Goal: Task Accomplishment & Management: Use online tool/utility

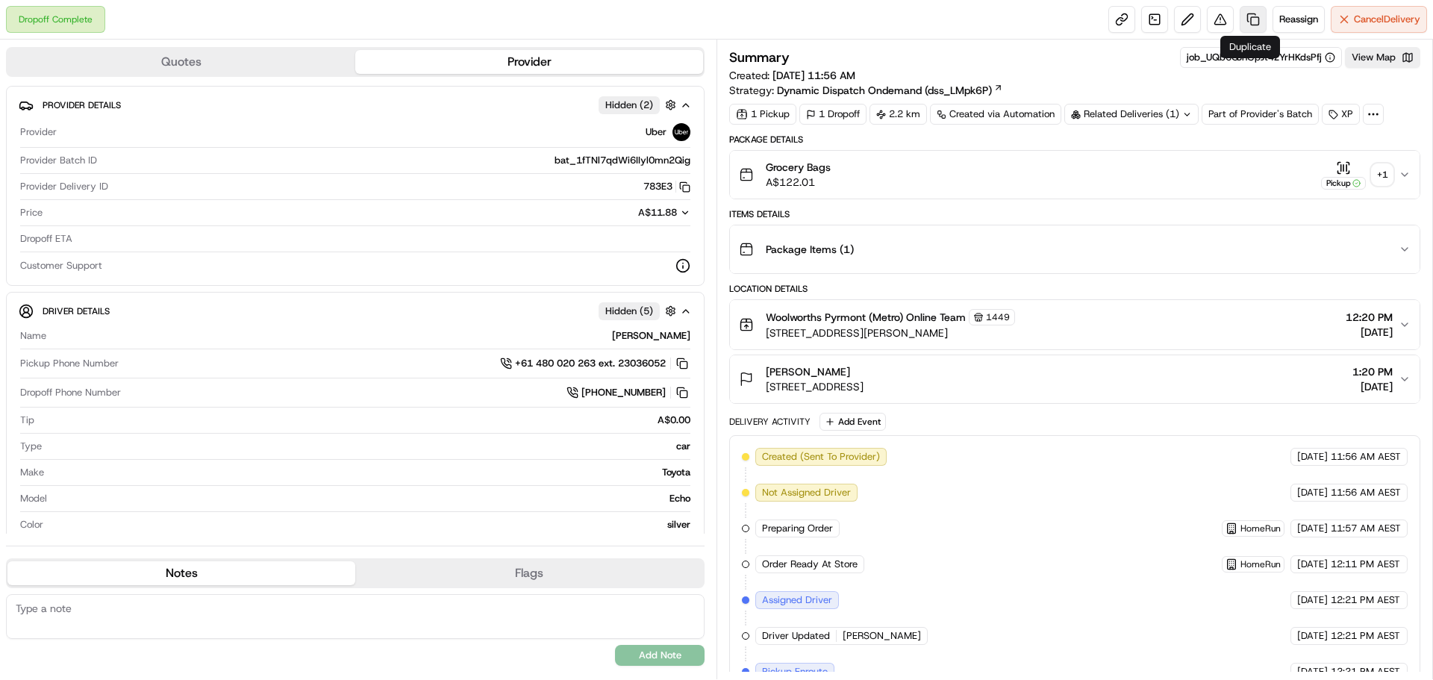
click at [1255, 13] on link at bounding box center [1253, 19] width 27 height 27
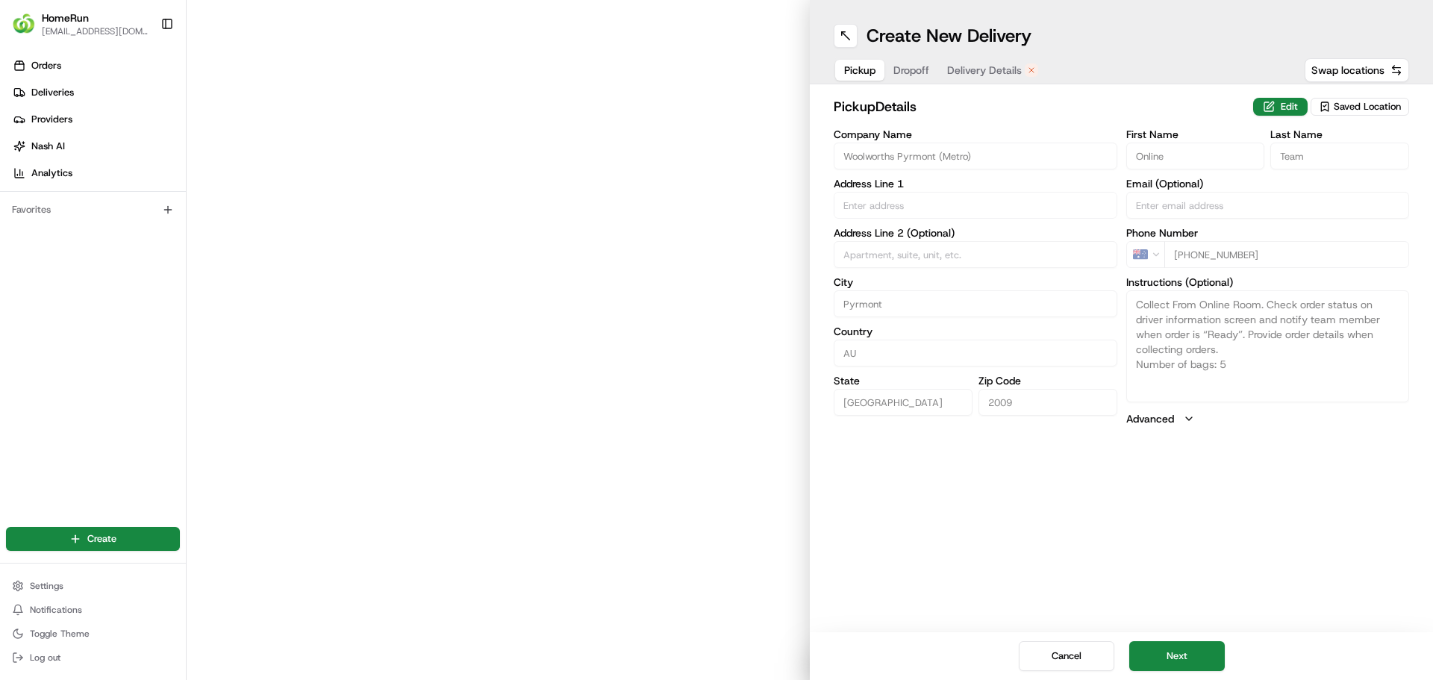
type input "[STREET_ADDRESS][PERSON_NAME]"
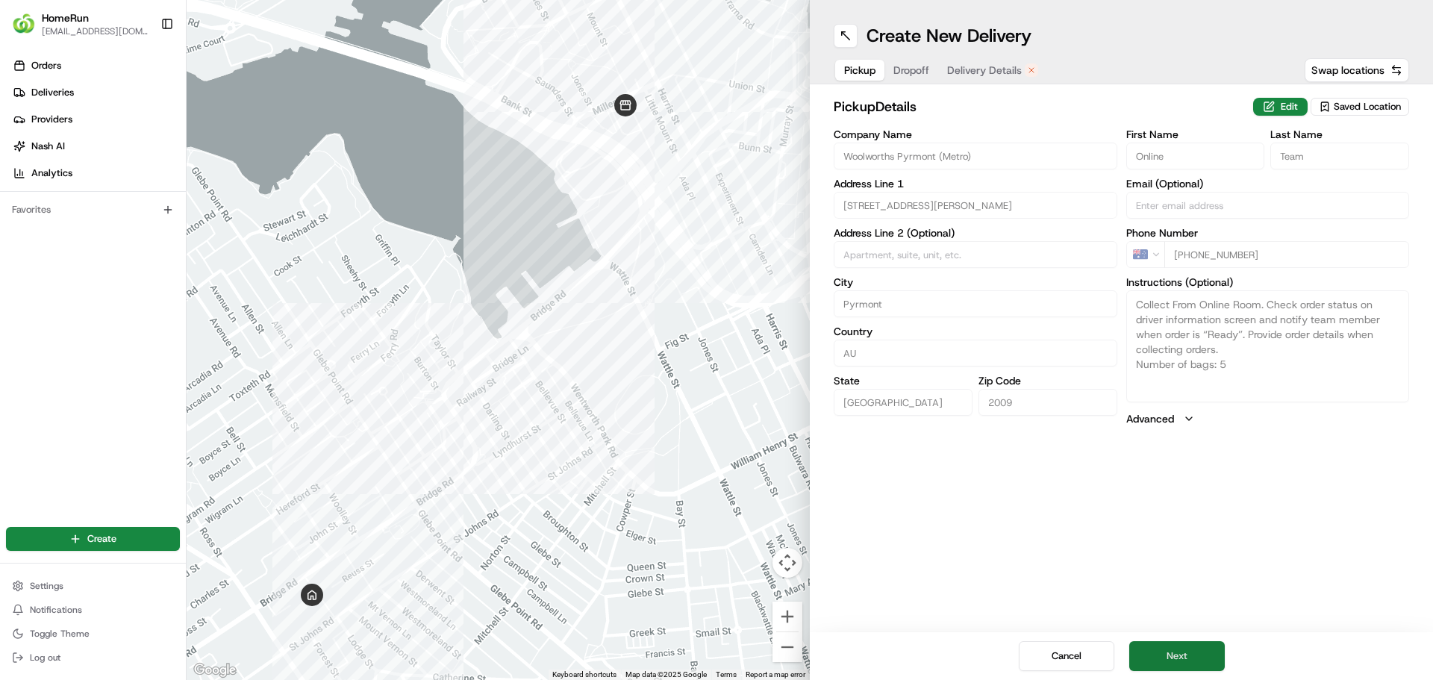
click at [1186, 661] on button "Next" at bounding box center [1178, 656] width 96 height 30
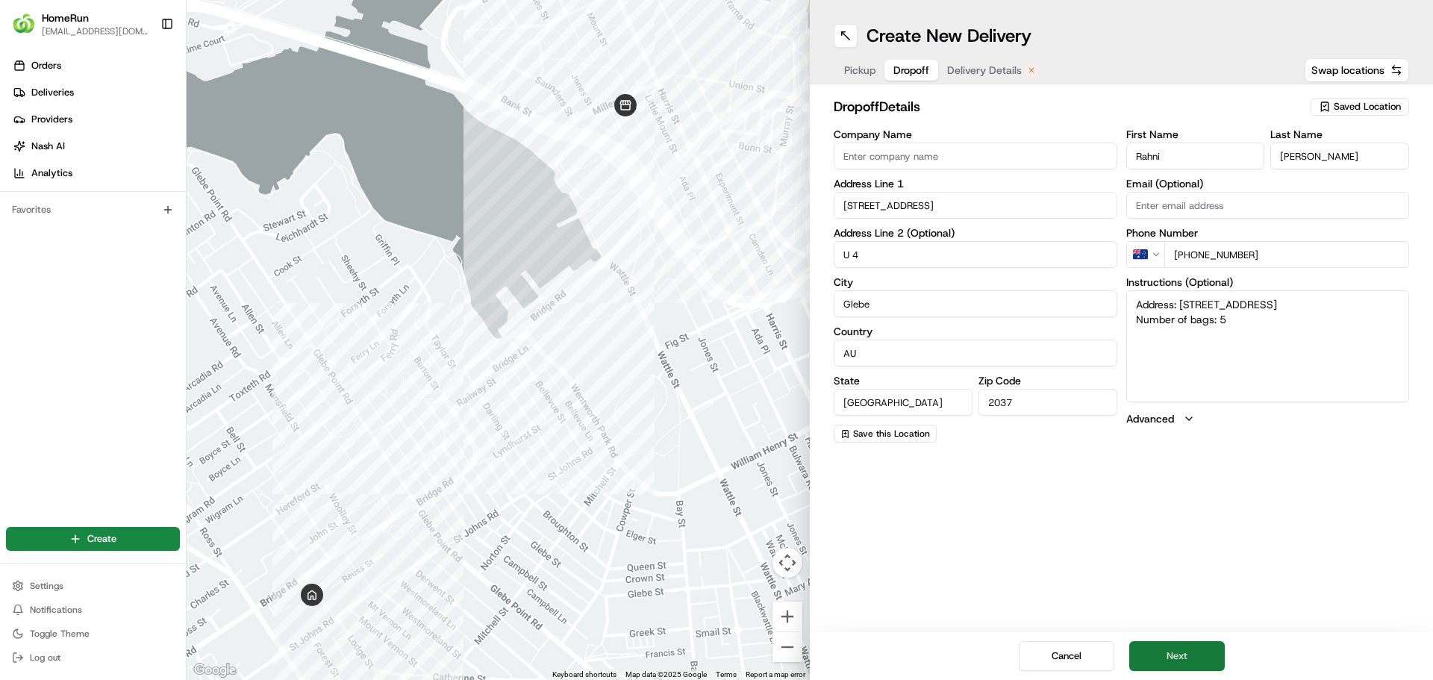
click at [1167, 653] on button "Next" at bounding box center [1178, 656] width 96 height 30
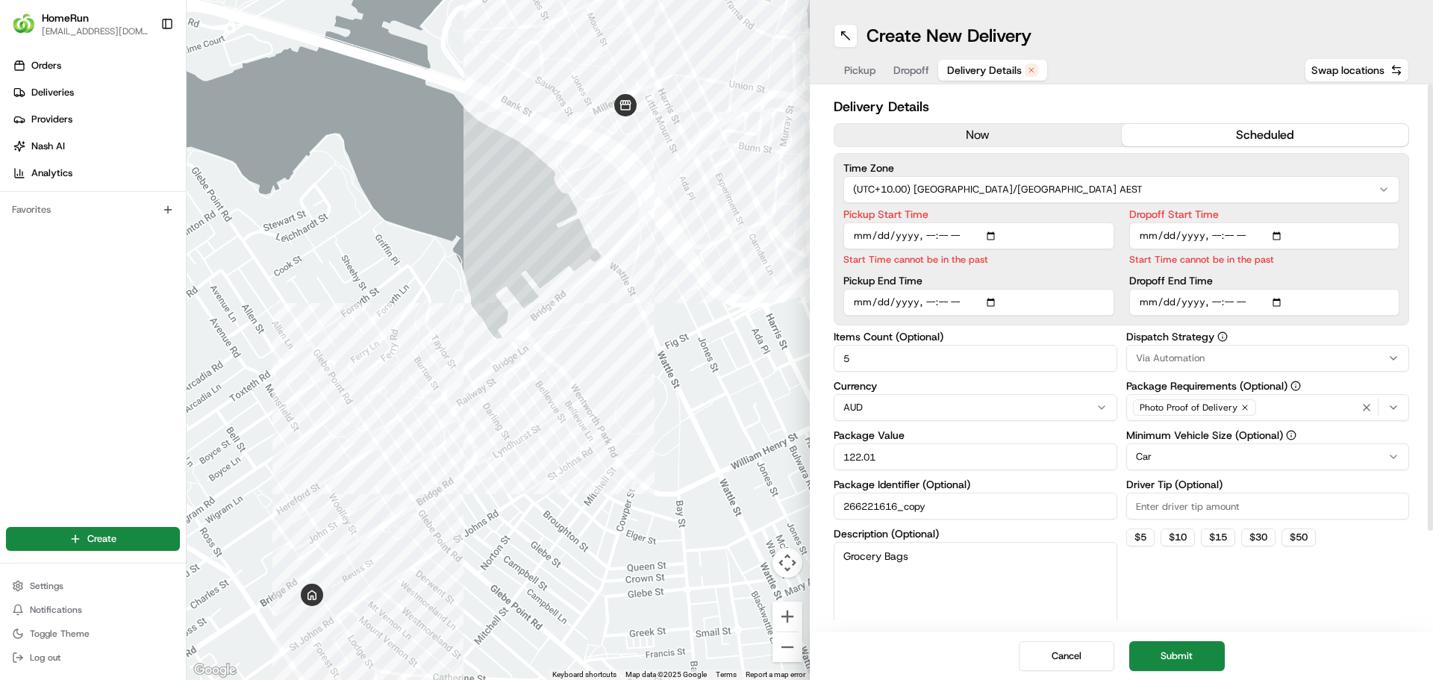
click at [867, 64] on span "Pickup" at bounding box center [859, 70] width 31 height 15
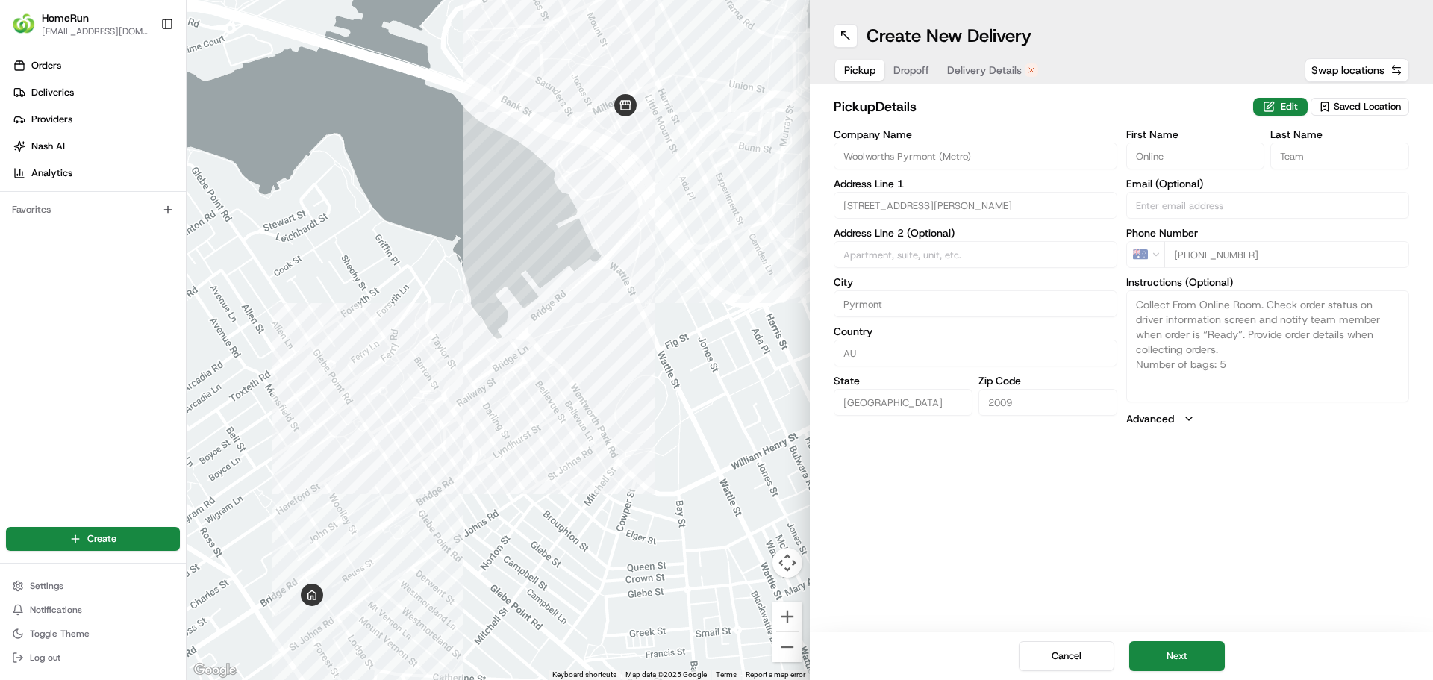
click at [908, 72] on span "Dropoff" at bounding box center [912, 70] width 36 height 15
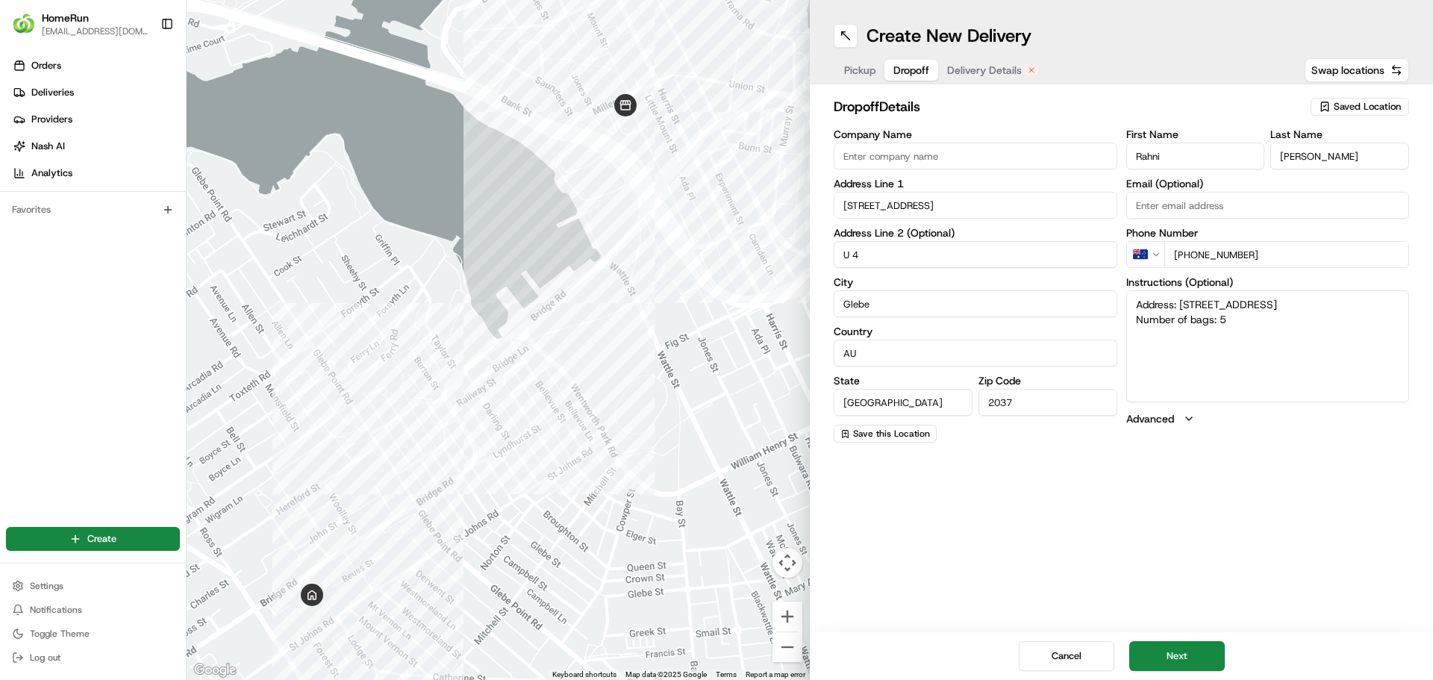
drag, startPoint x: 1178, startPoint y: 647, endPoint x: 1178, endPoint y: 638, distance: 8.2
click at [1178, 644] on button "Next" at bounding box center [1178, 656] width 96 height 30
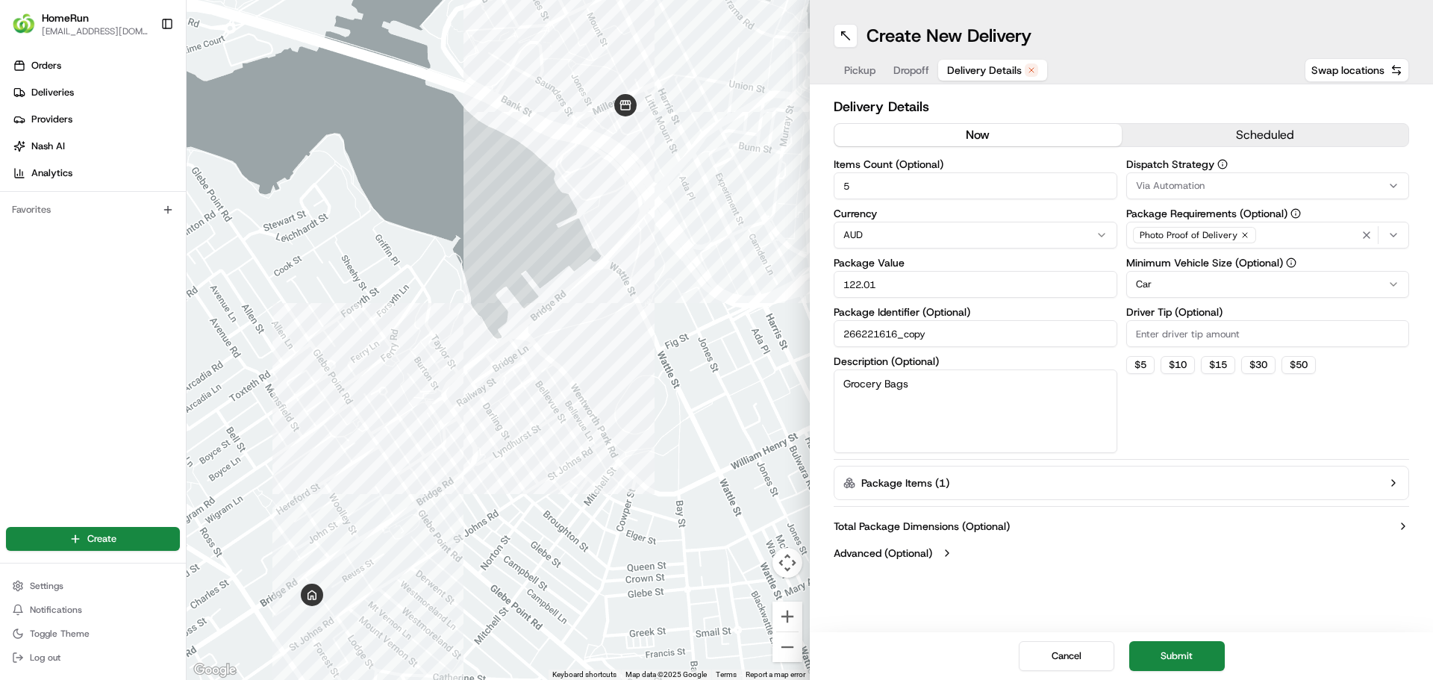
click at [960, 125] on button "now" at bounding box center [978, 135] width 287 height 22
click at [1193, 653] on button "Submit" at bounding box center [1178, 656] width 96 height 30
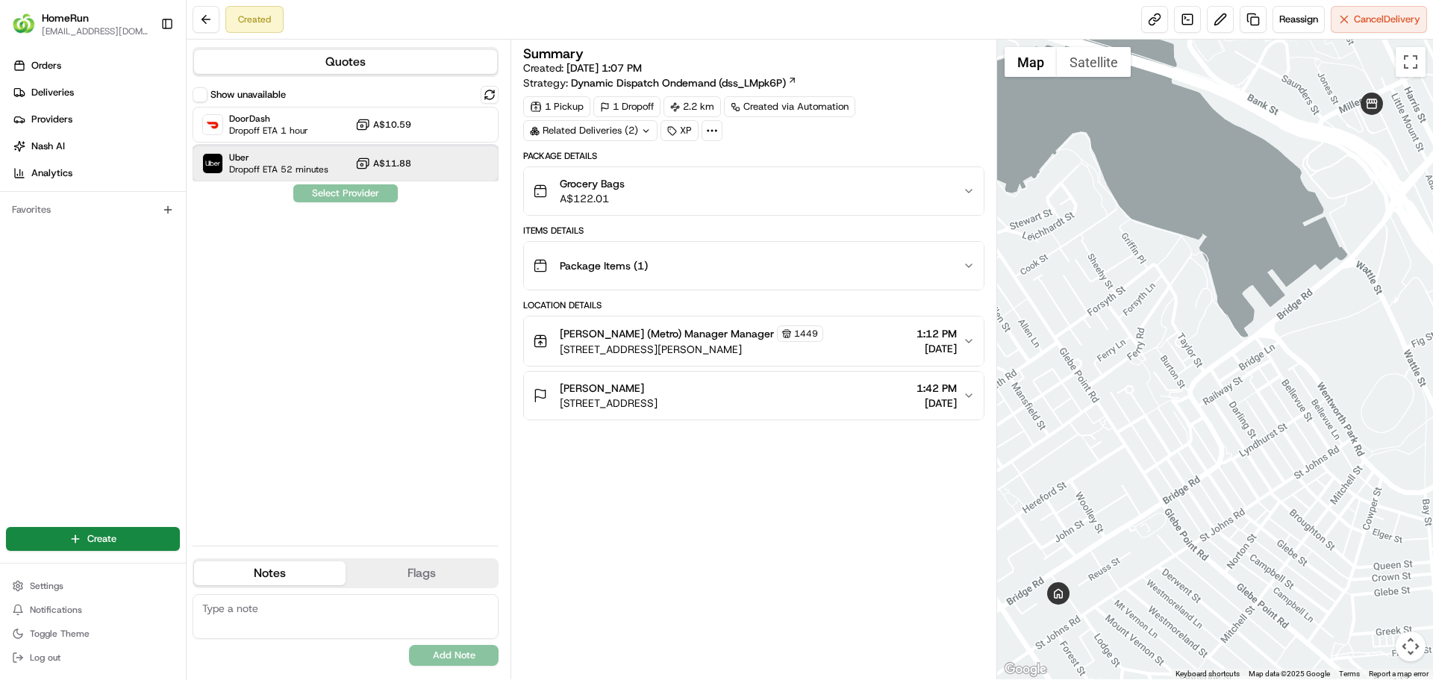
click at [256, 166] on span "Dropoff ETA 52 minutes" at bounding box center [278, 170] width 99 height 12
click at [330, 198] on button "Assign Provider" at bounding box center [346, 193] width 106 height 18
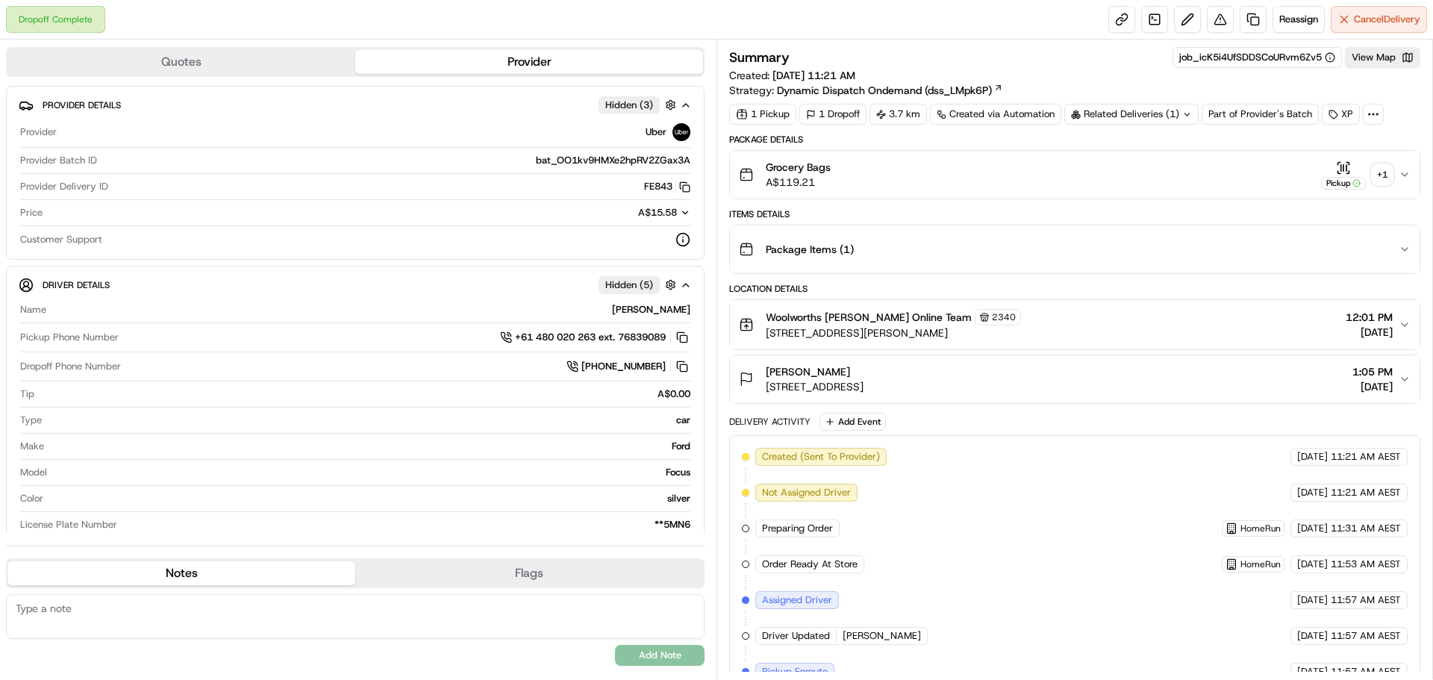
click at [1392, 168] on div "Grocery Bags A$119.21 Pickup + 1" at bounding box center [1069, 175] width 660 height 30
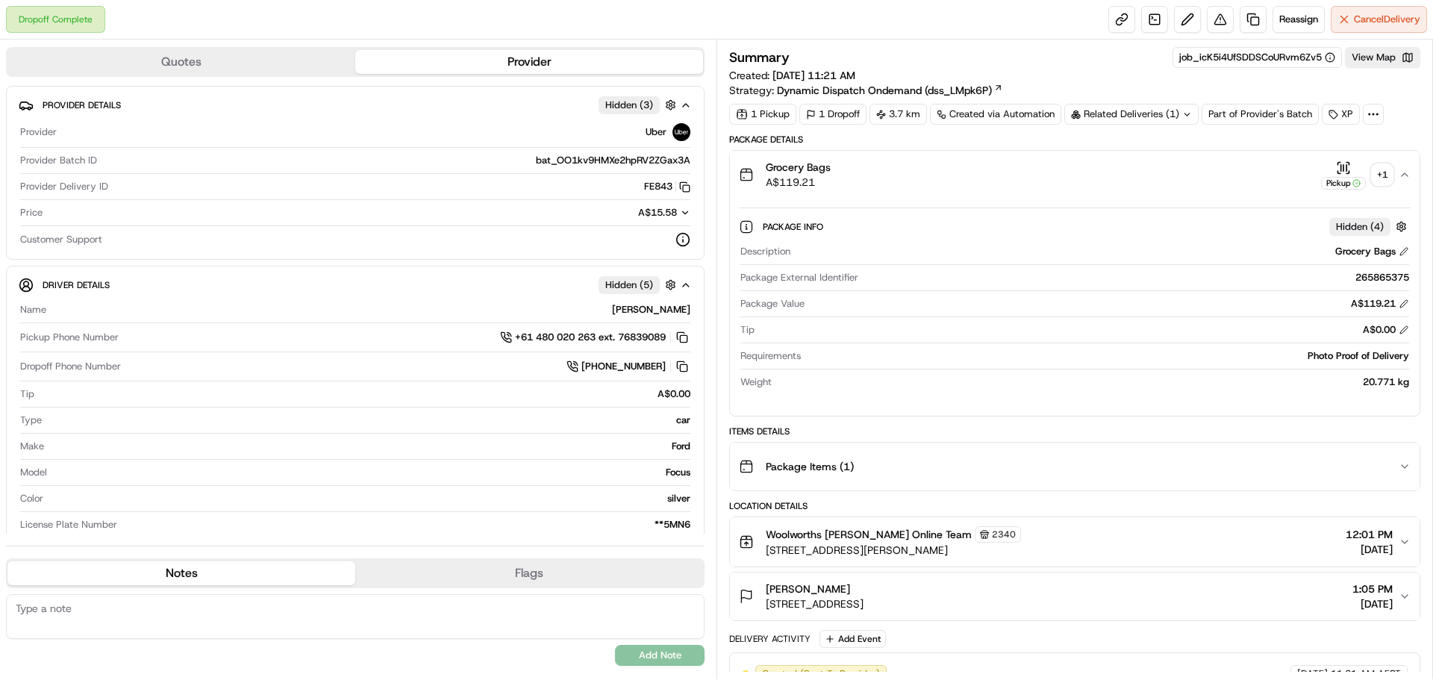
click at [1382, 171] on div "+ 1" at bounding box center [1382, 174] width 21 height 21
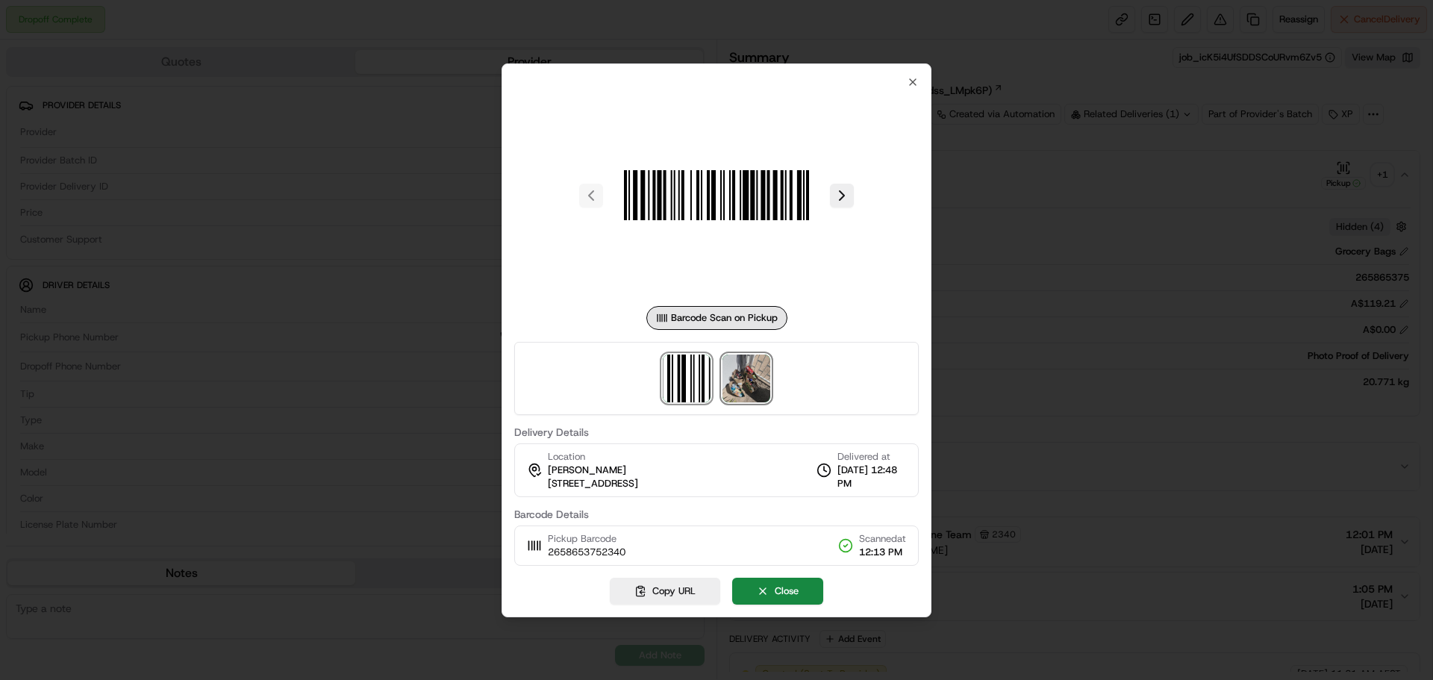
click at [745, 390] on img at bounding box center [747, 379] width 48 height 48
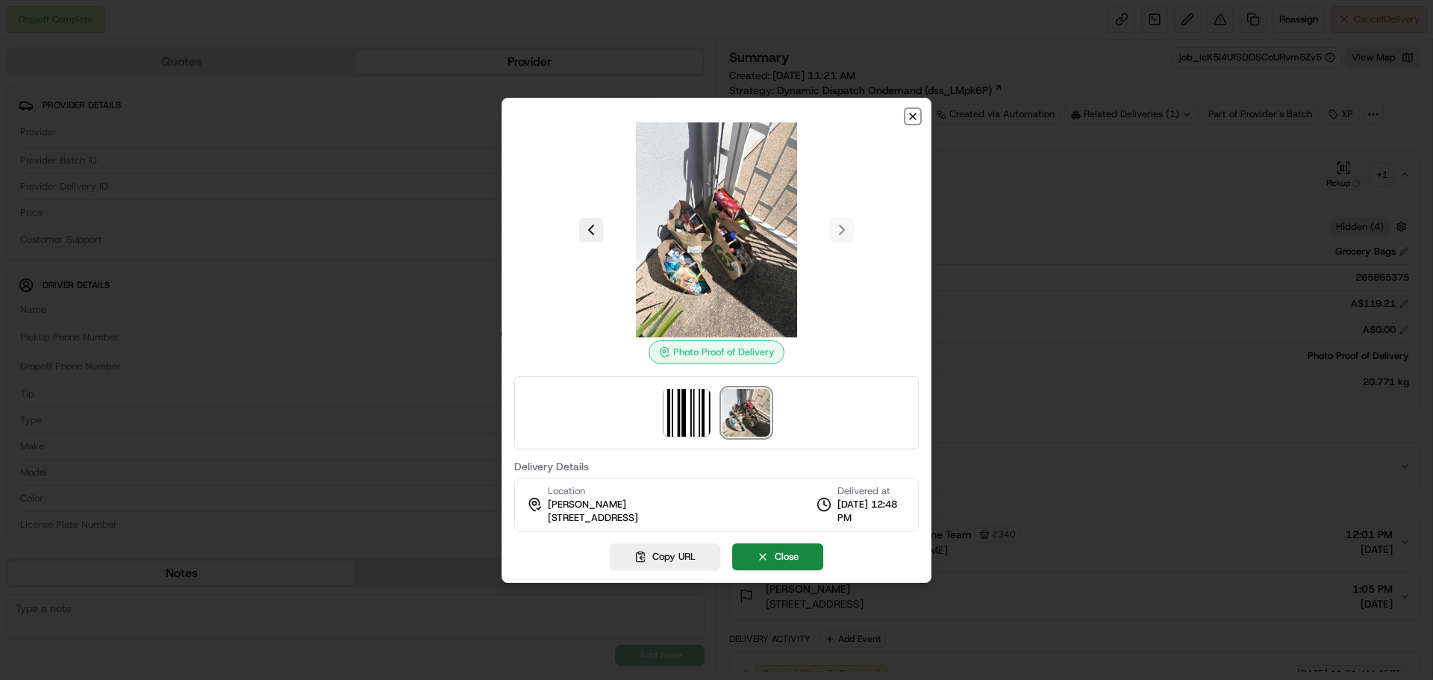
click at [910, 116] on icon "button" at bounding box center [913, 116] width 12 height 12
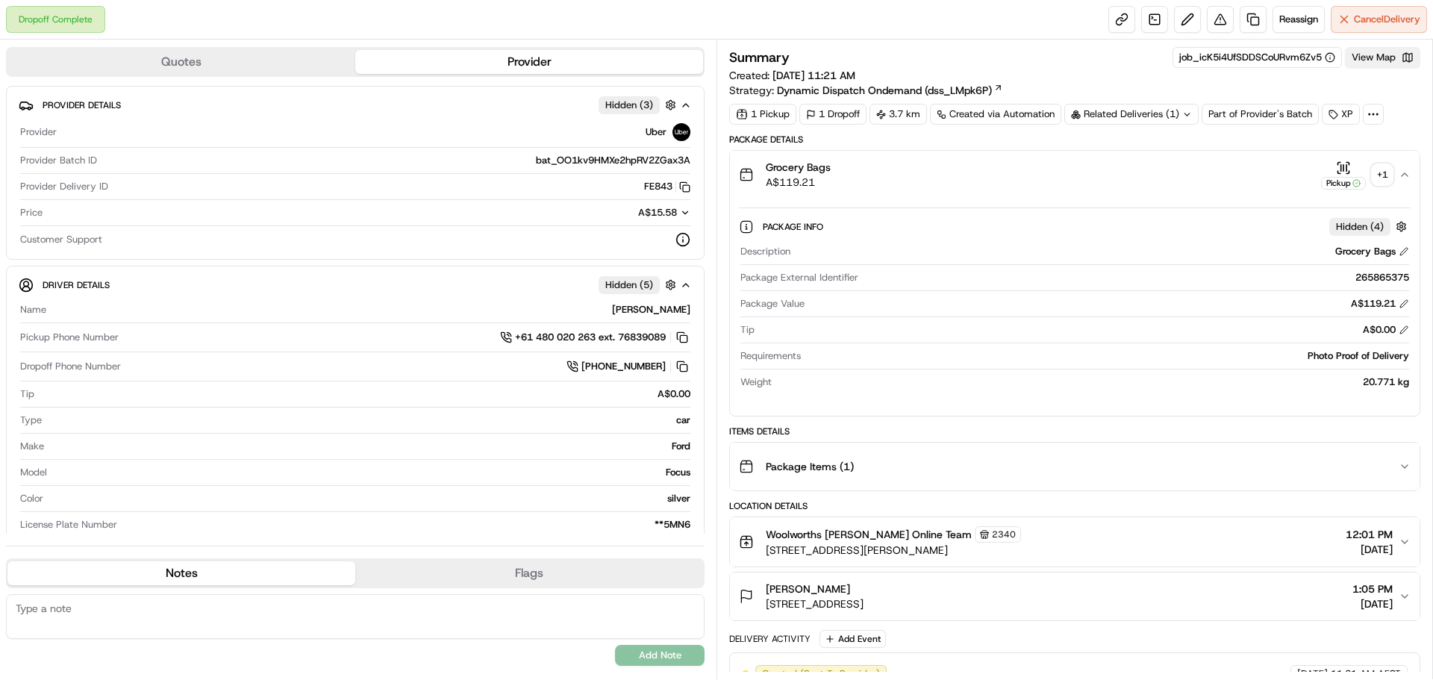
click at [1386, 58] on button "View Map" at bounding box center [1382, 57] width 75 height 21
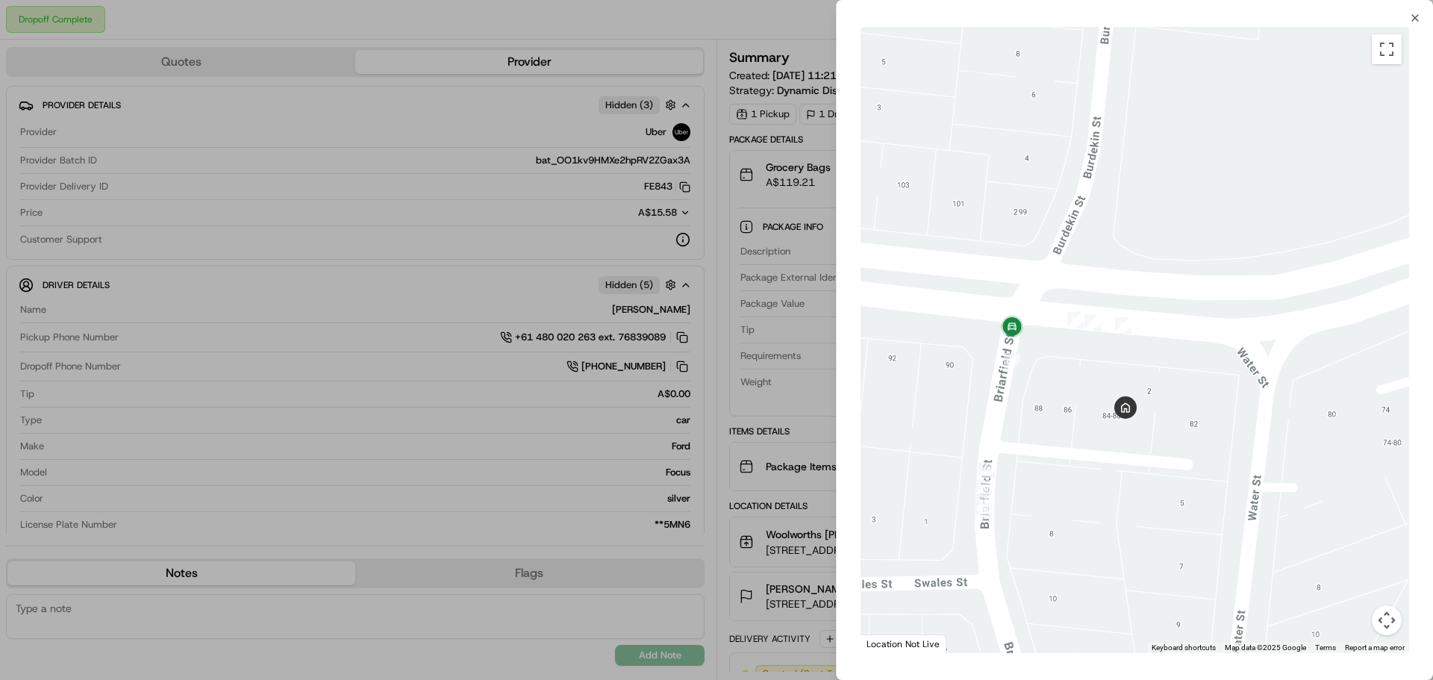
drag, startPoint x: 1182, startPoint y: 396, endPoint x: 1087, endPoint y: 385, distance: 95.4
click at [1088, 386] on div at bounding box center [1135, 340] width 549 height 626
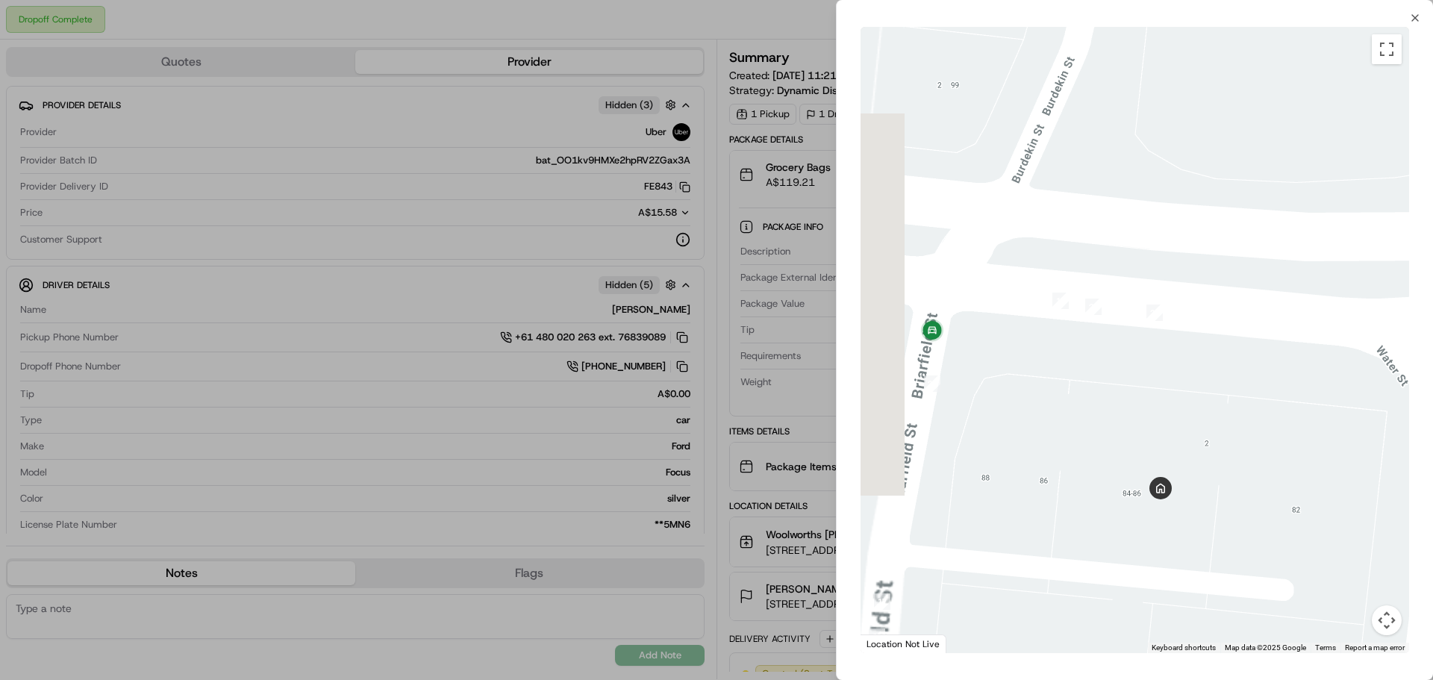
drag, startPoint x: 1092, startPoint y: 412, endPoint x: 1124, endPoint y: 390, distance: 39.8
click at [1134, 396] on div at bounding box center [1135, 340] width 549 height 626
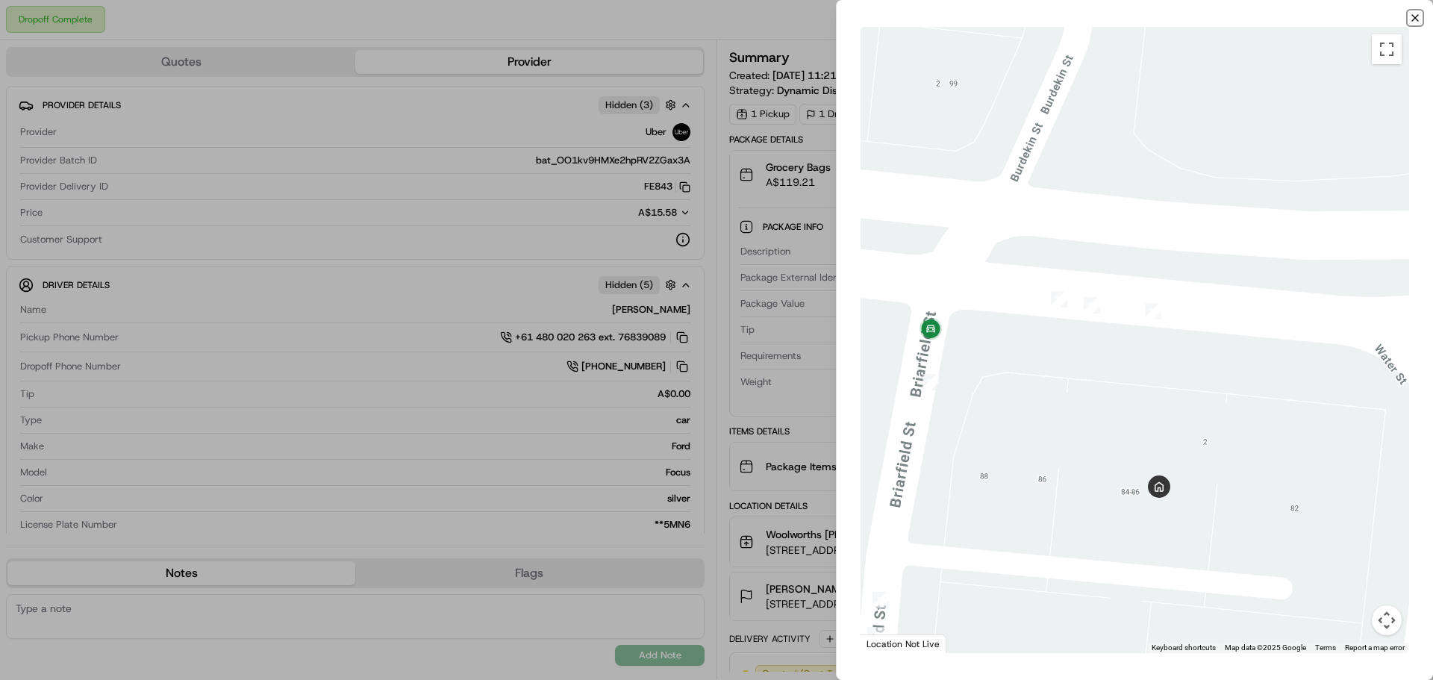
click at [1418, 20] on icon "button" at bounding box center [1416, 18] width 6 height 6
